Goal: Find specific page/section: Find specific page/section

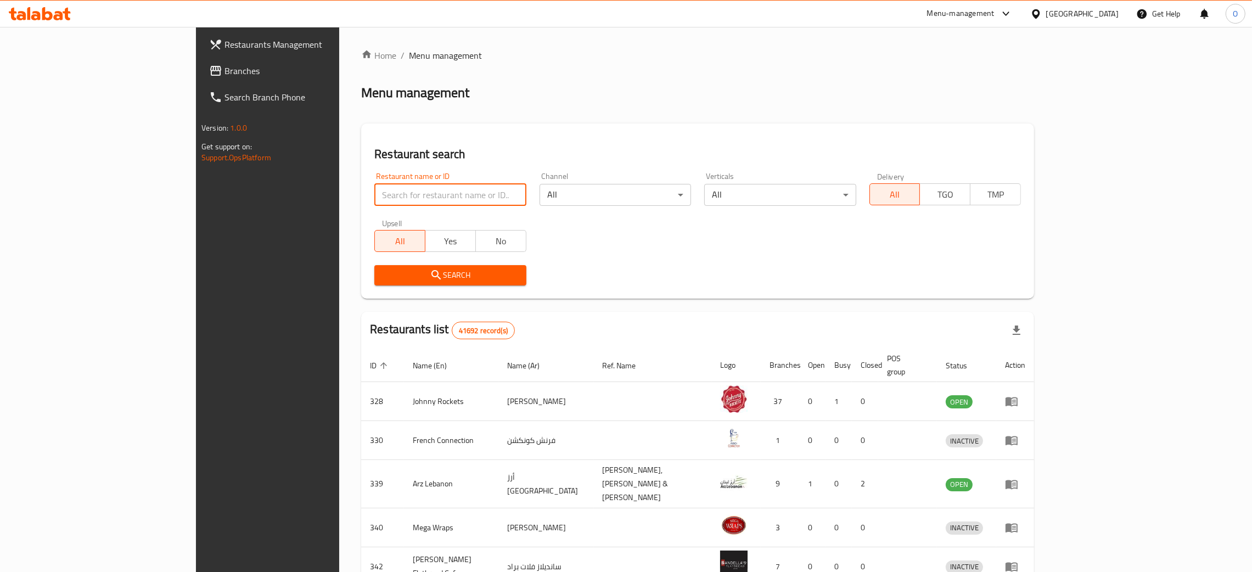
click at [374, 195] on input "search" at bounding box center [450, 195] width 152 height 22
paste input "Majd"
click button "Search" at bounding box center [450, 275] width 152 height 20
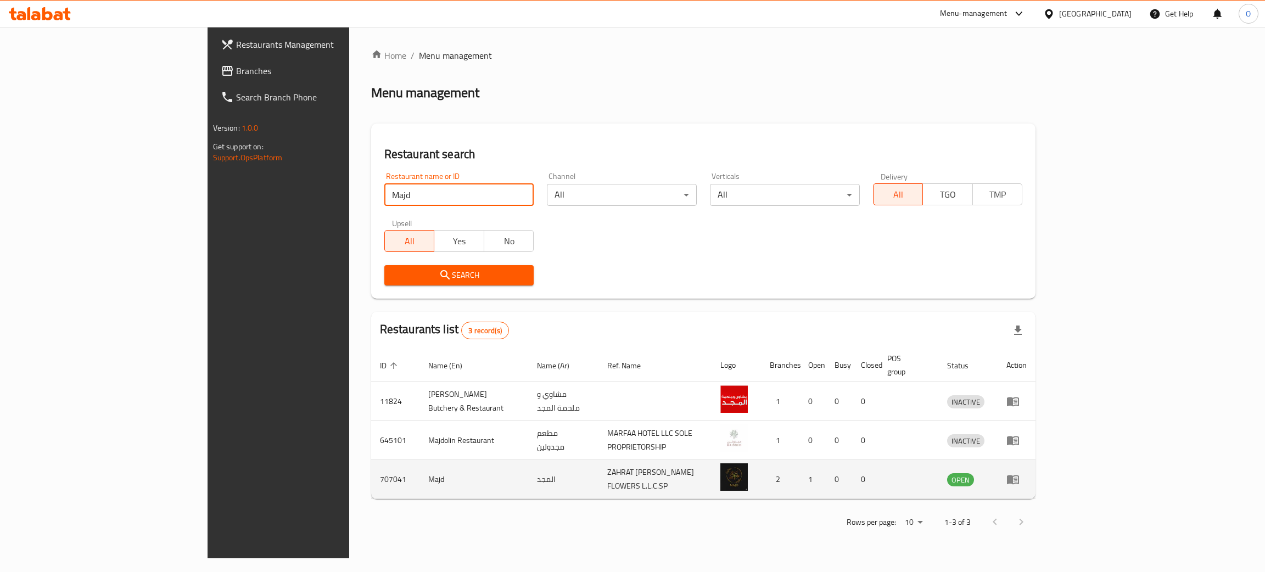
click at [371, 473] on td "707041" at bounding box center [395, 479] width 48 height 39
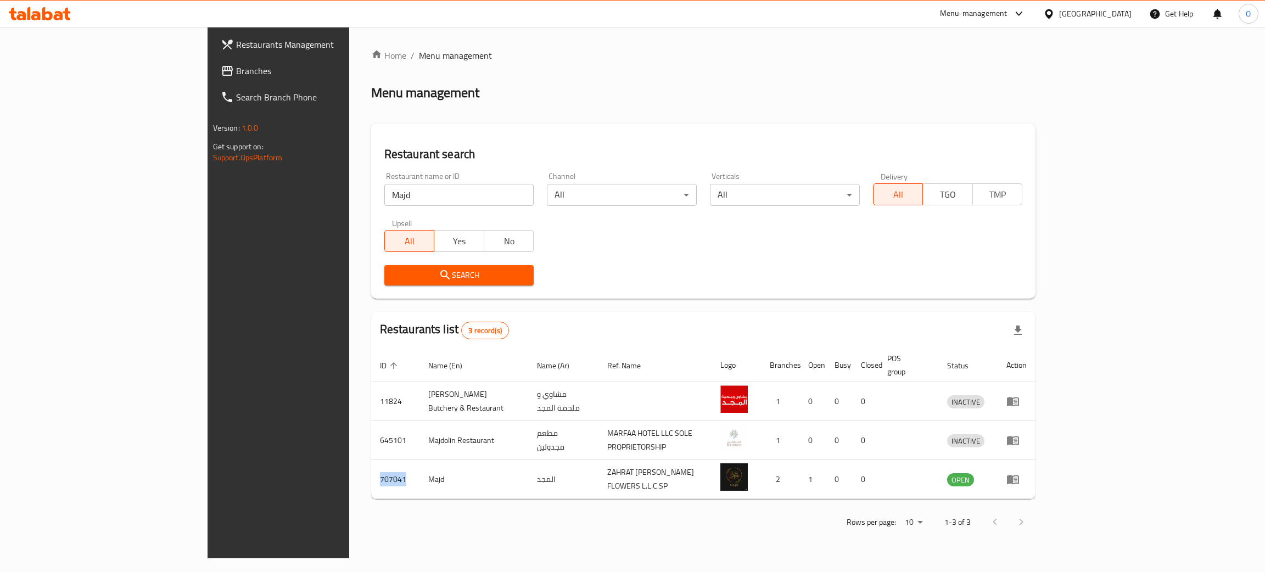
copy td "707041"
drag, startPoint x: 312, startPoint y: 189, endPoint x: 51, endPoint y: 171, distance: 261.4
click at [207, 173] on div "Restaurants Management Branches Search Branch Phone Version: 1.0.0 Get support …" at bounding box center [632, 292] width 850 height 531
paste input "707041"
type input "707041"
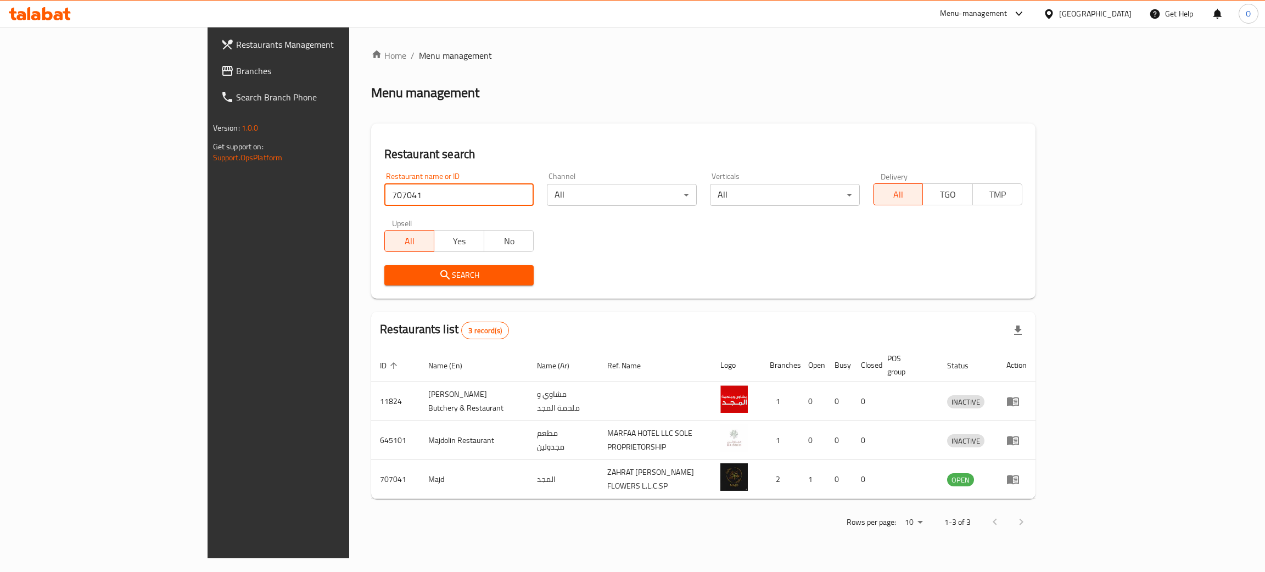
click button "Search" at bounding box center [459, 275] width 150 height 20
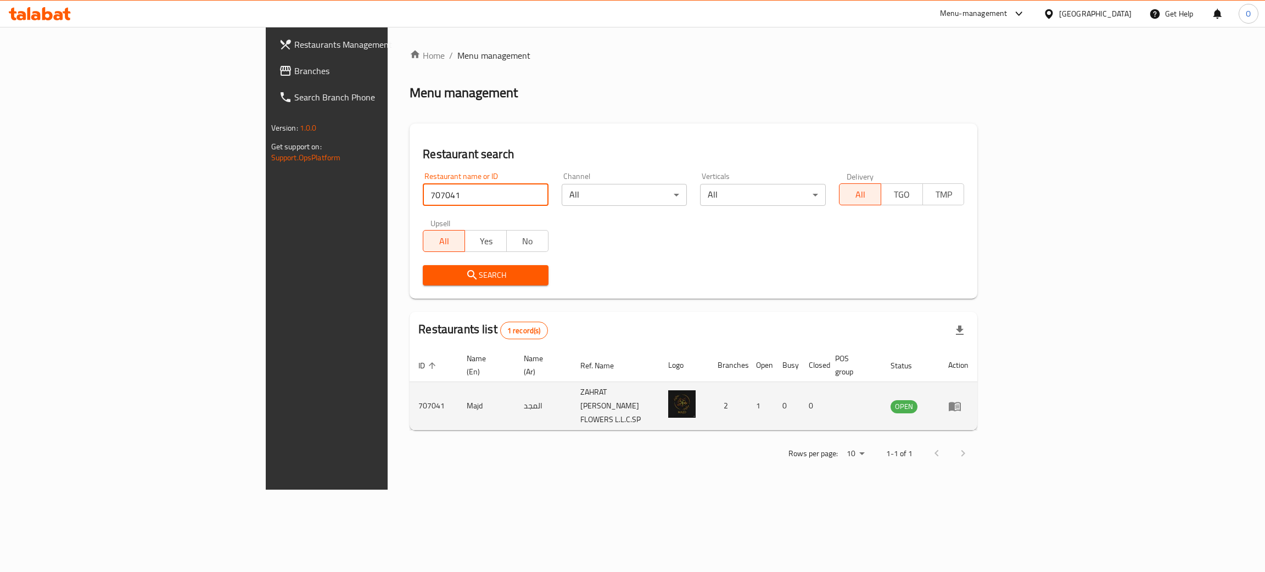
click at [961, 400] on icon "enhanced table" at bounding box center [954, 406] width 13 height 13
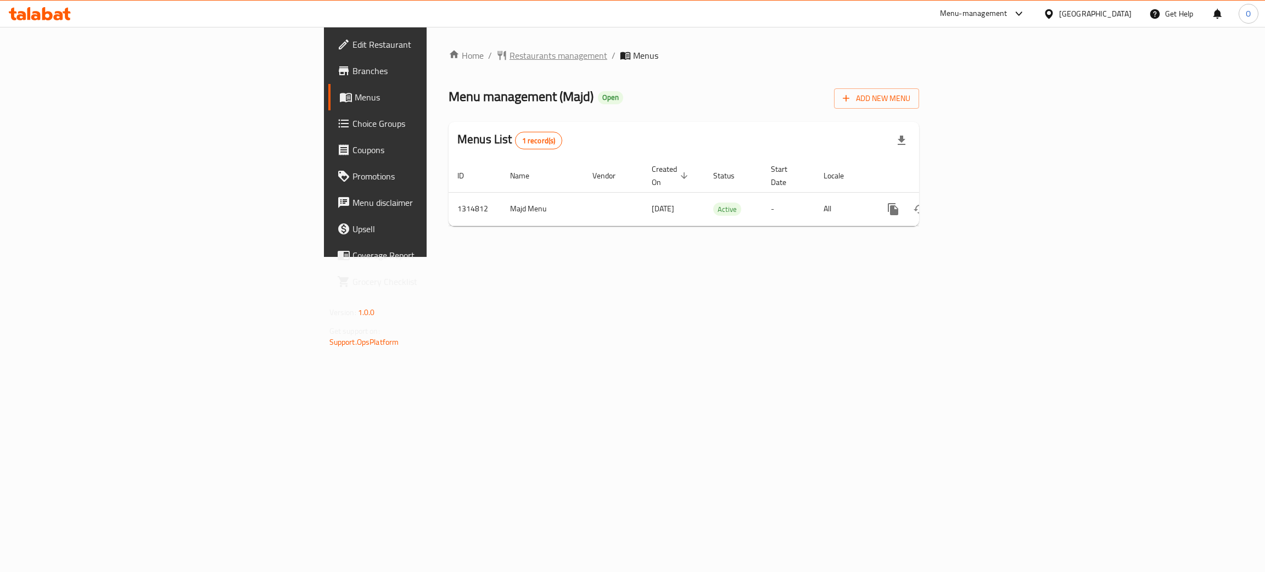
click at [509, 61] on span "Restaurants management" at bounding box center [558, 55] width 98 height 13
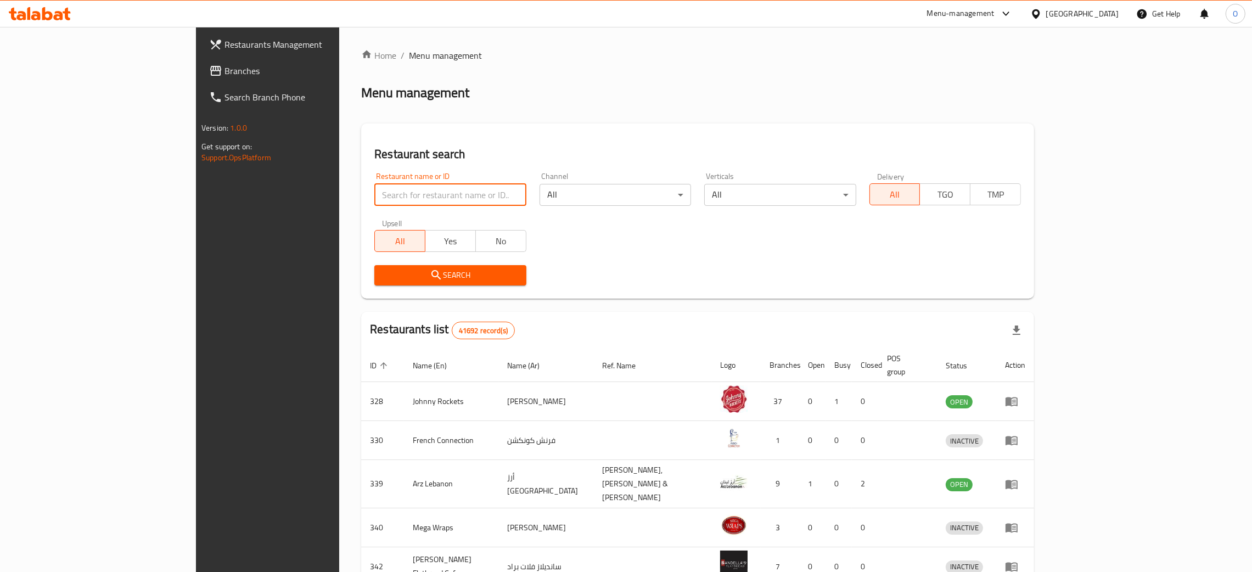
click at [374, 193] on input "search" at bounding box center [450, 195] width 152 height 22
paste input "707041"
type input "707041"
click button "Search" at bounding box center [450, 275] width 152 height 20
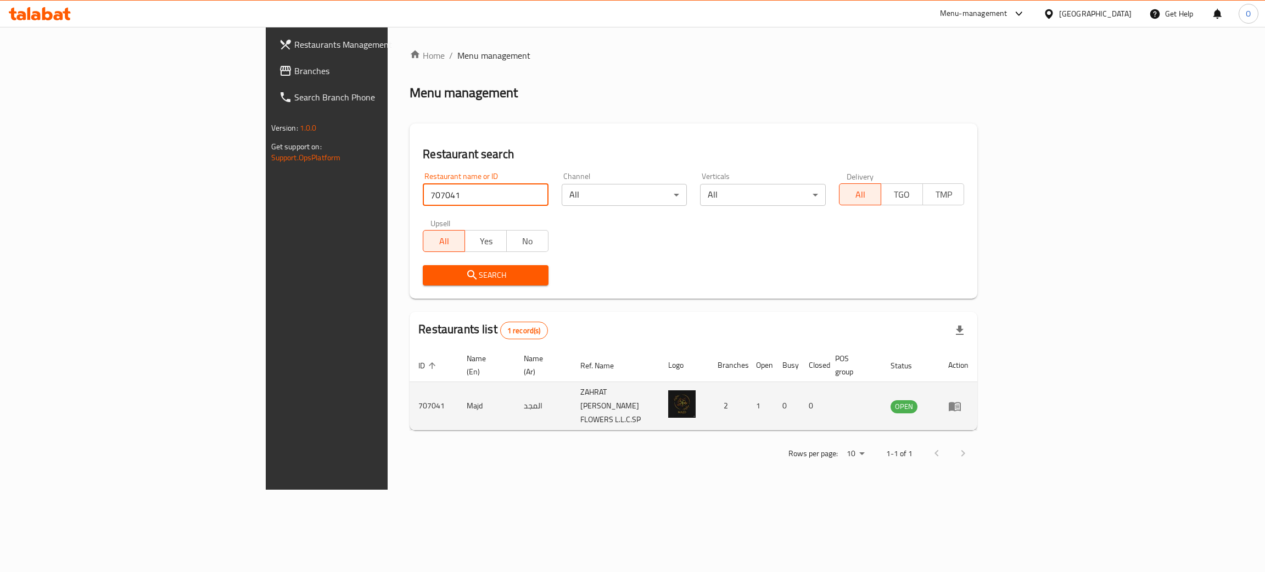
click at [458, 394] on td "Majd" at bounding box center [486, 406] width 57 height 48
click at [458, 393] on td "Majd" at bounding box center [486, 406] width 57 height 48
click at [515, 388] on td "المجد" at bounding box center [543, 406] width 57 height 48
copy td "المجد"
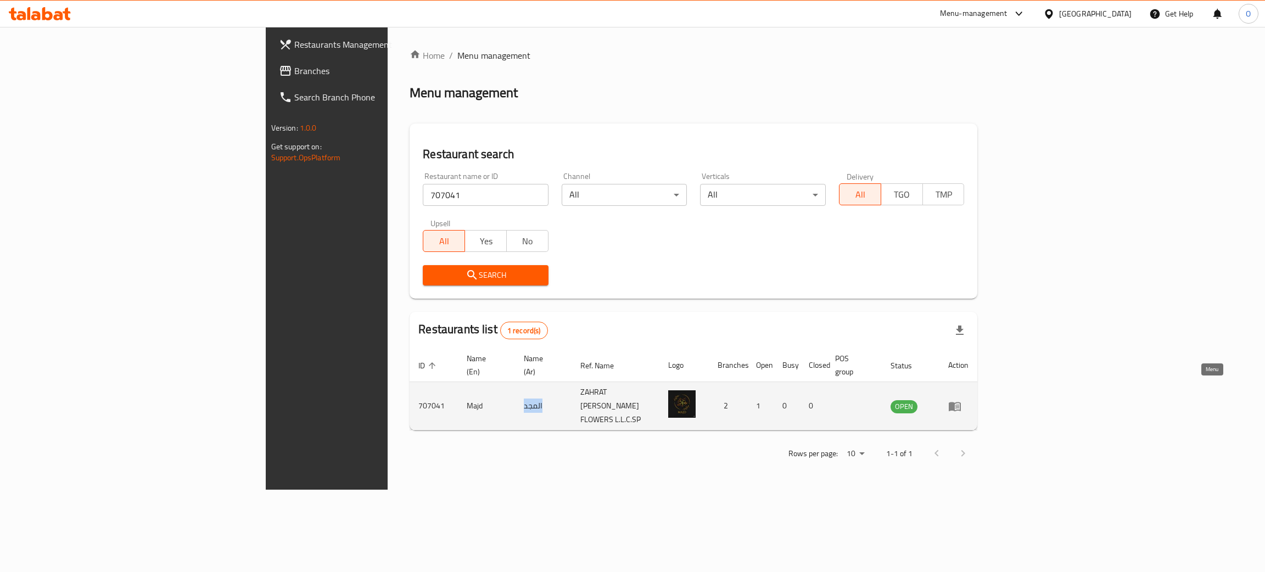
click at [961, 400] on icon "enhanced table" at bounding box center [954, 406] width 13 height 13
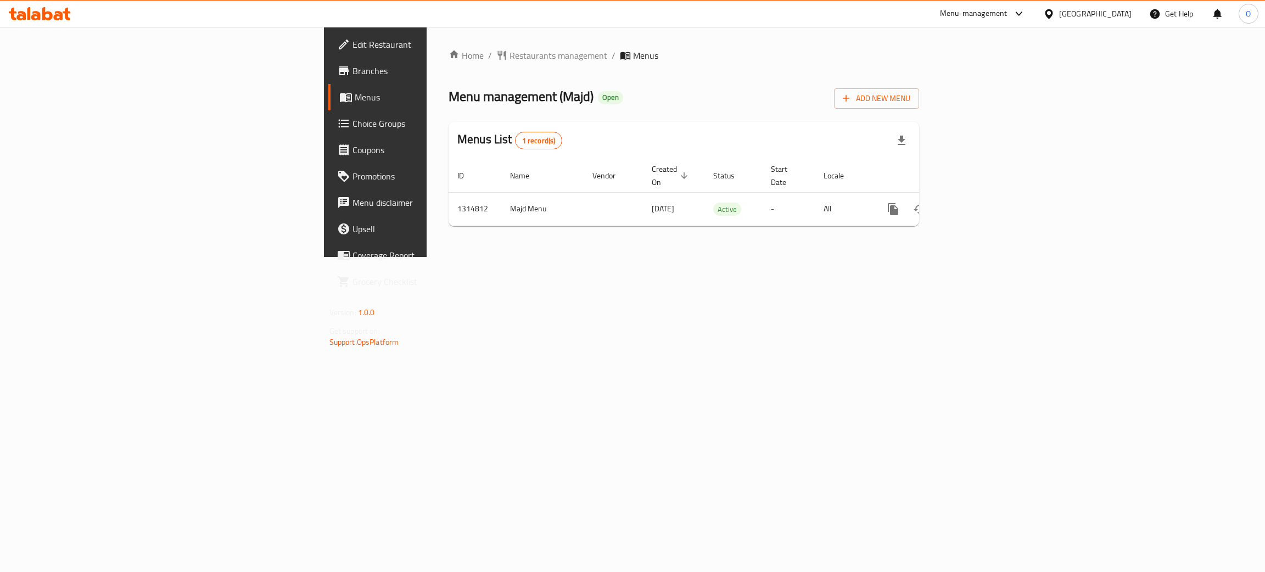
click at [352, 68] on span "Branches" at bounding box center [439, 70] width 174 height 13
